Goal: Task Accomplishment & Management: Manage account settings

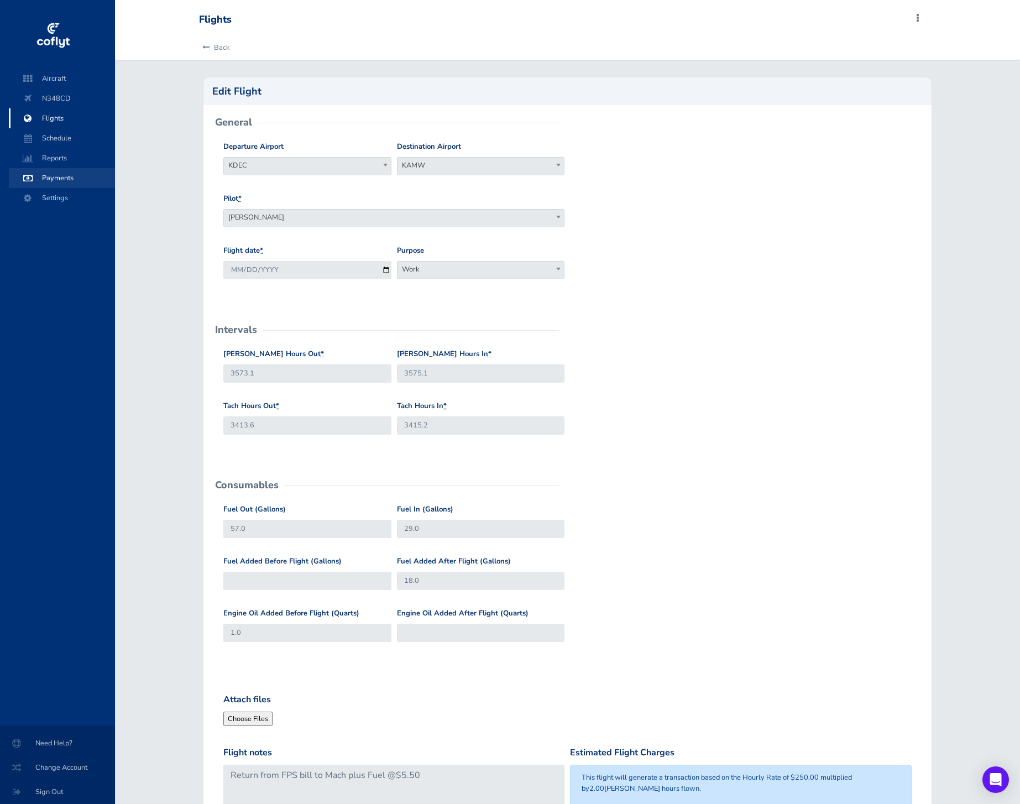
click at [69, 181] on span "Payments" at bounding box center [62, 178] width 84 height 20
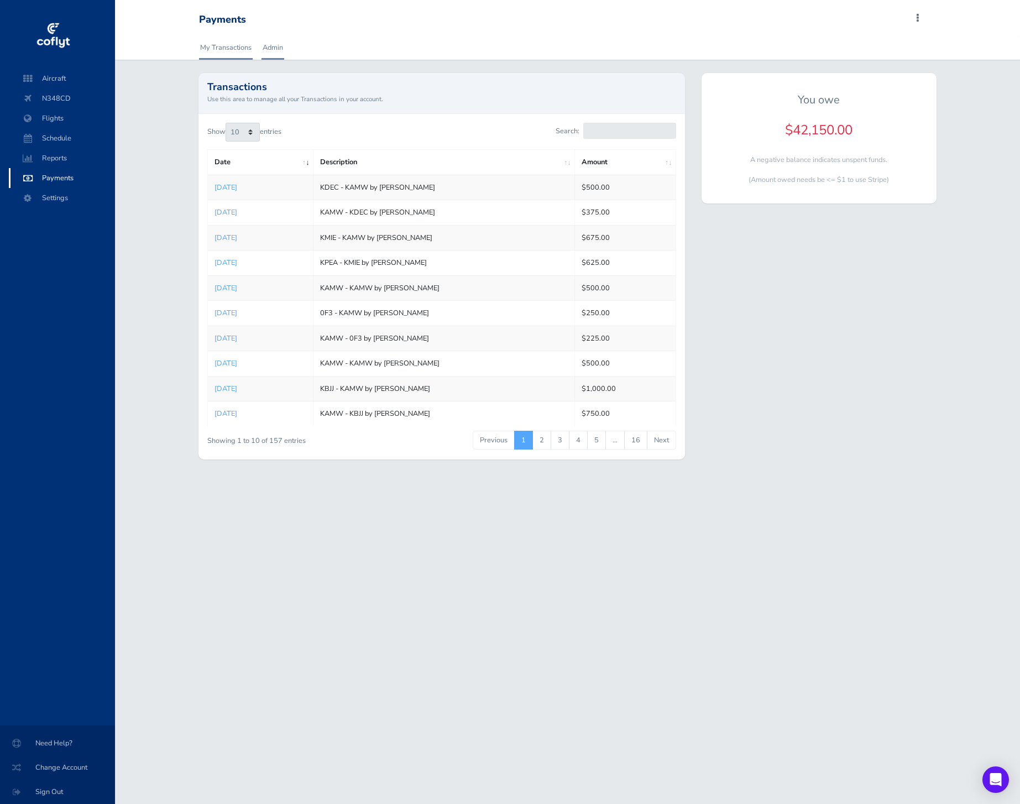
click at [281, 44] on link "Admin" at bounding box center [273, 47] width 23 height 24
click at [270, 56] on link "Admin" at bounding box center [273, 47] width 23 height 24
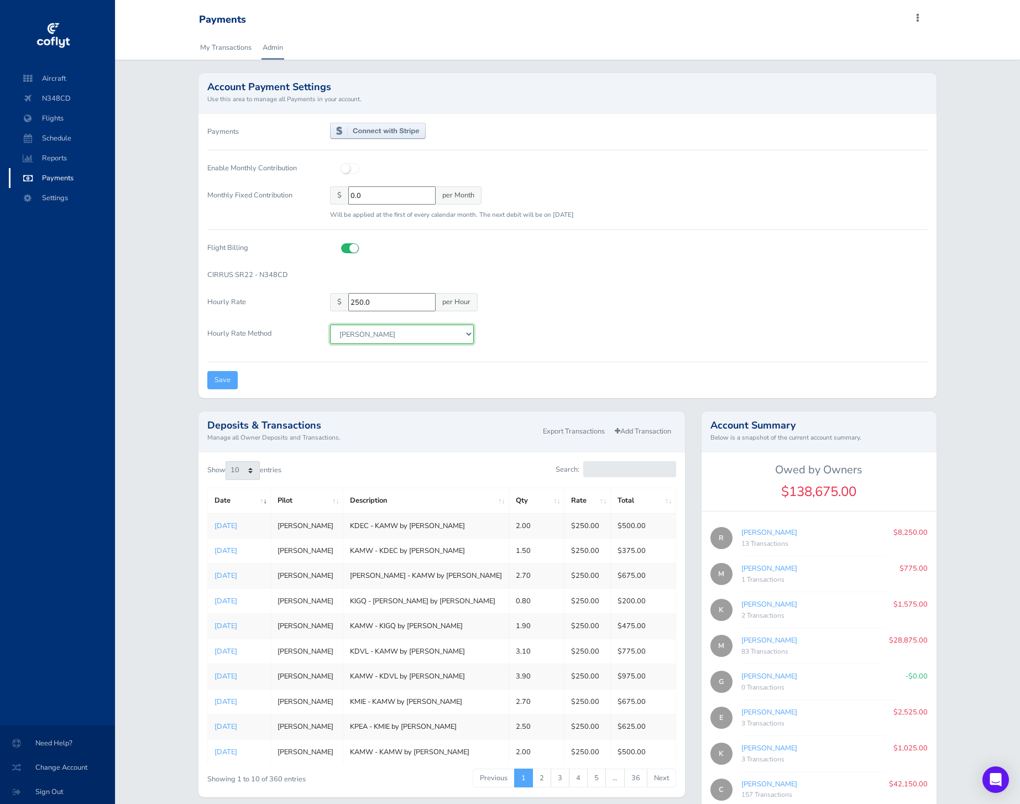
click at [452, 330] on select "Tach Hobbs" at bounding box center [402, 334] width 144 height 19
click at [330, 325] on select "Tach Hobbs" at bounding box center [402, 334] width 144 height 19
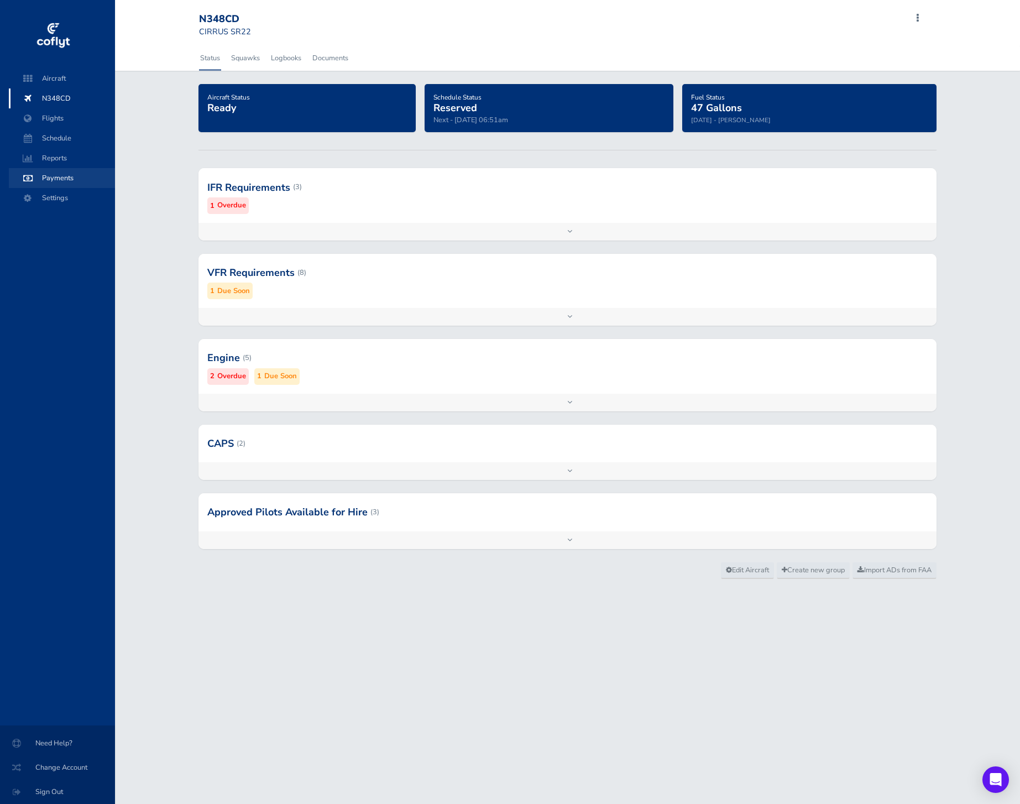
click at [76, 179] on span "Payments" at bounding box center [62, 178] width 84 height 20
